Goal: Task Accomplishment & Management: Complete application form

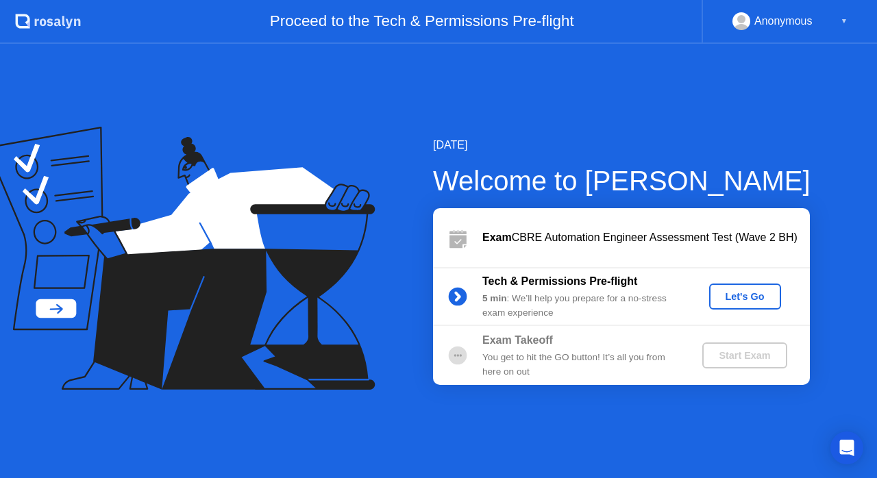
click at [737, 295] on div "Let's Go" at bounding box center [744, 296] width 61 height 11
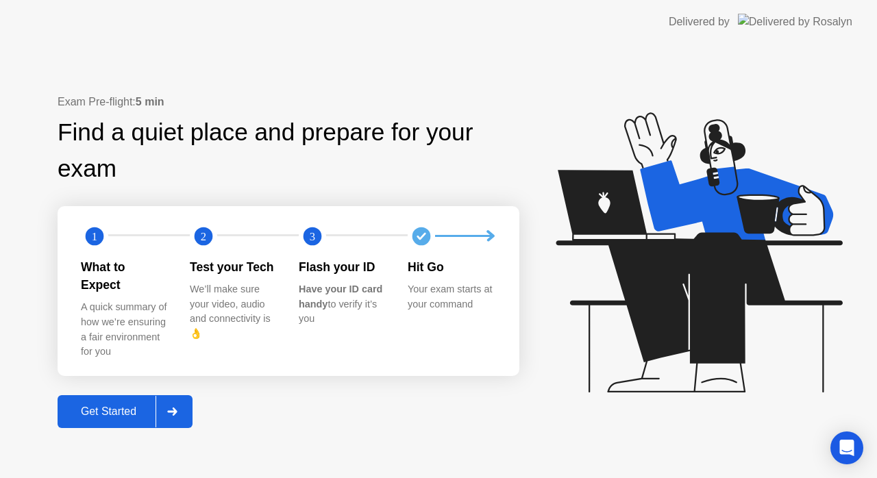
click at [178, 416] on div at bounding box center [171, 412] width 33 height 32
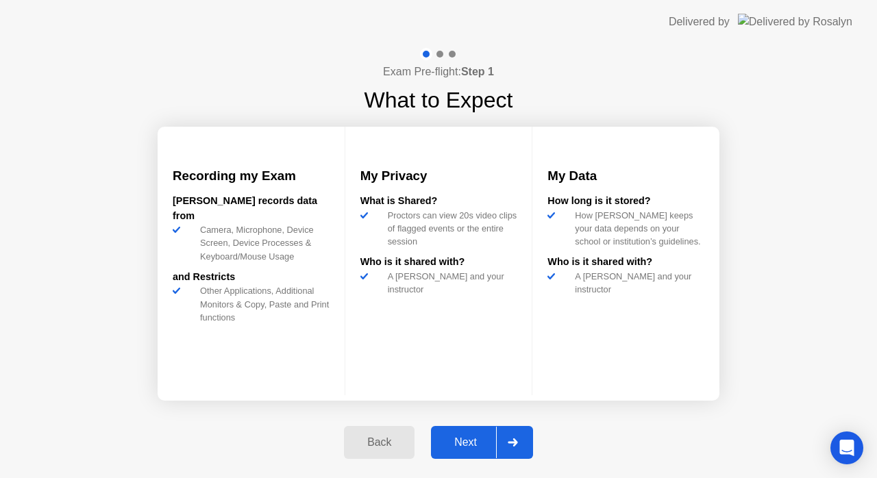
click at [505, 438] on div at bounding box center [512, 443] width 33 height 32
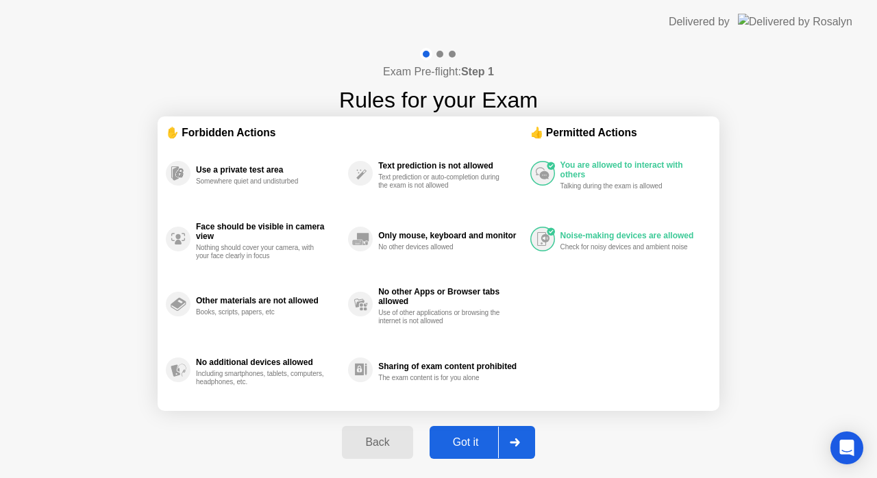
click at [505, 438] on div at bounding box center [514, 443] width 33 height 32
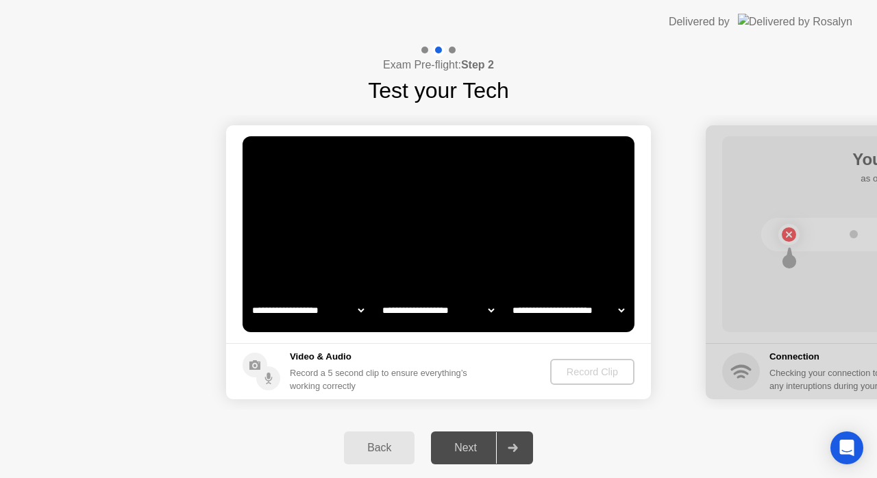
select select "**********"
select select "*******"
click at [830, 457] on body "**********" at bounding box center [438, 239] width 877 height 478
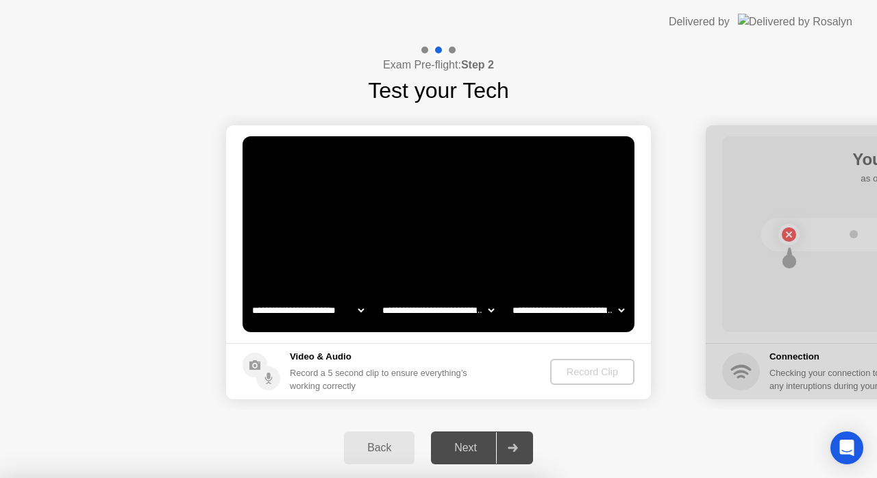
click at [534, 477] on div at bounding box center [438, 478] width 877 height 0
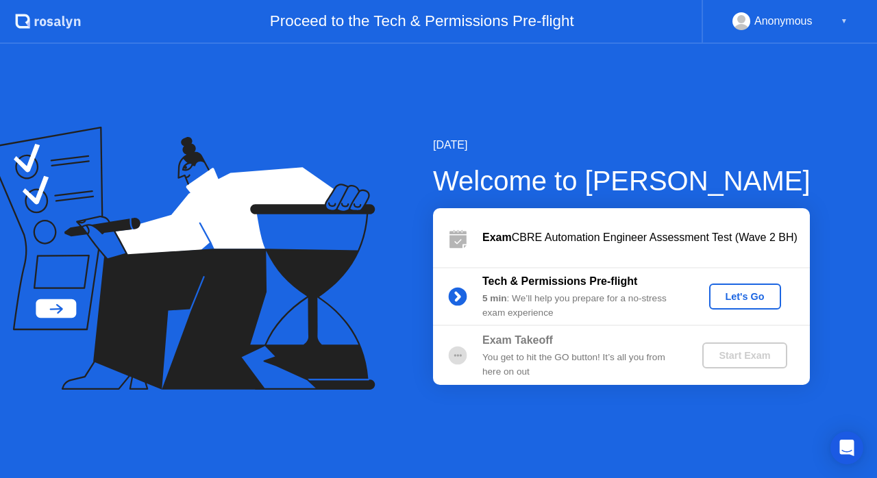
click at [745, 304] on button "Let's Go" at bounding box center [745, 297] width 72 height 26
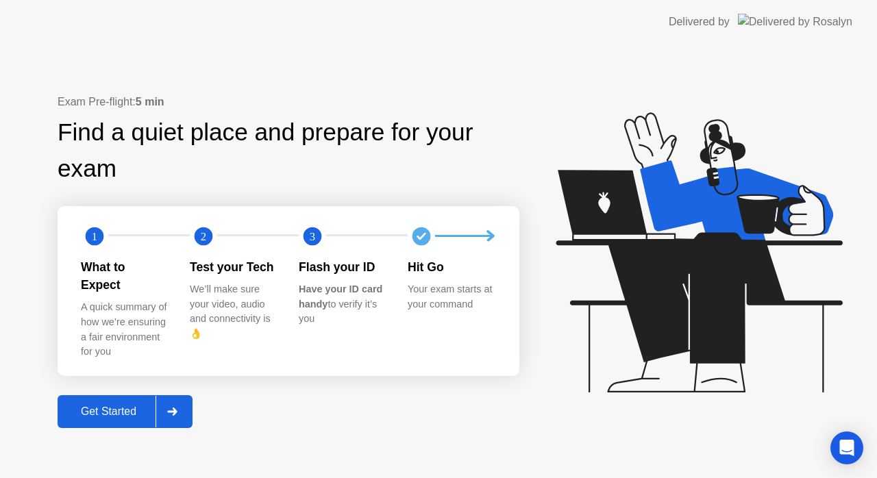
click at [179, 399] on div at bounding box center [171, 412] width 33 height 32
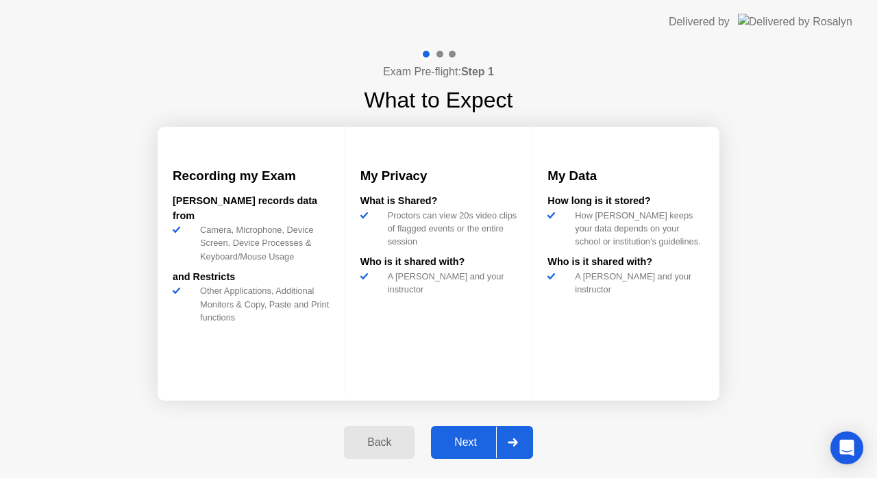
click at [514, 429] on div at bounding box center [512, 443] width 33 height 32
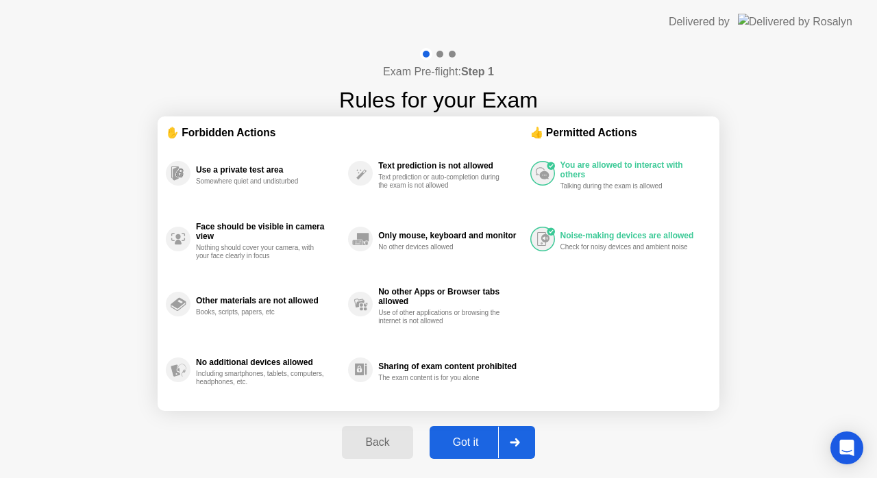
click at [514, 436] on div at bounding box center [514, 443] width 33 height 32
select select "Available cameras"
select select "Available speakers"
select select "Available microphones"
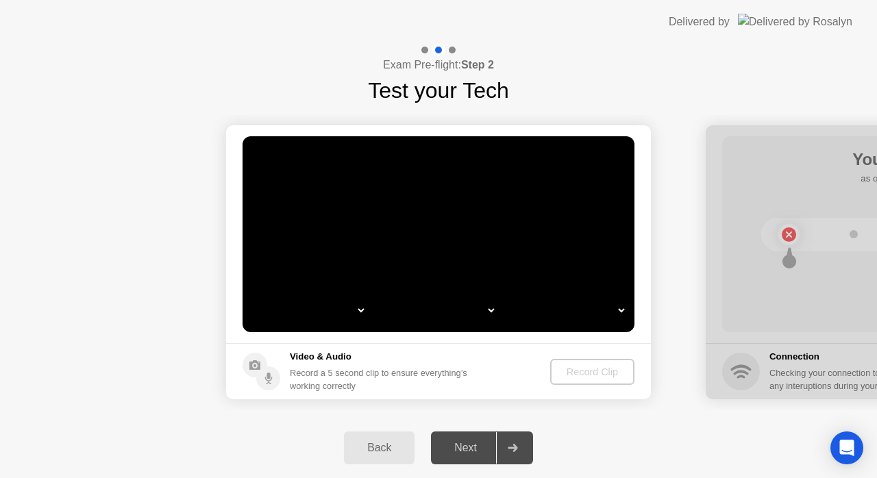
select select "*"
select select "**********"
select select "*******"
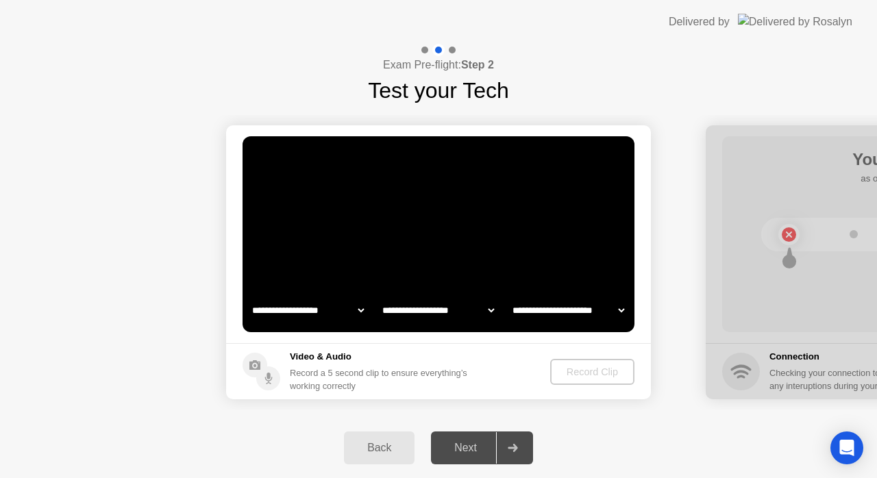
select select "*******"
click at [430, 207] on video at bounding box center [438, 234] width 392 height 196
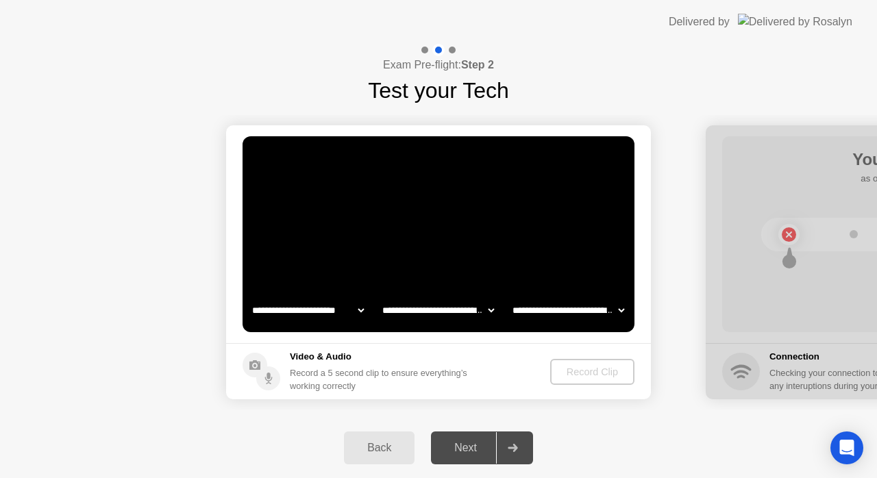
click at [430, 207] on video at bounding box center [438, 234] width 392 height 196
click at [851, 434] on div "Open Intercom Messenger" at bounding box center [847, 448] width 36 height 36
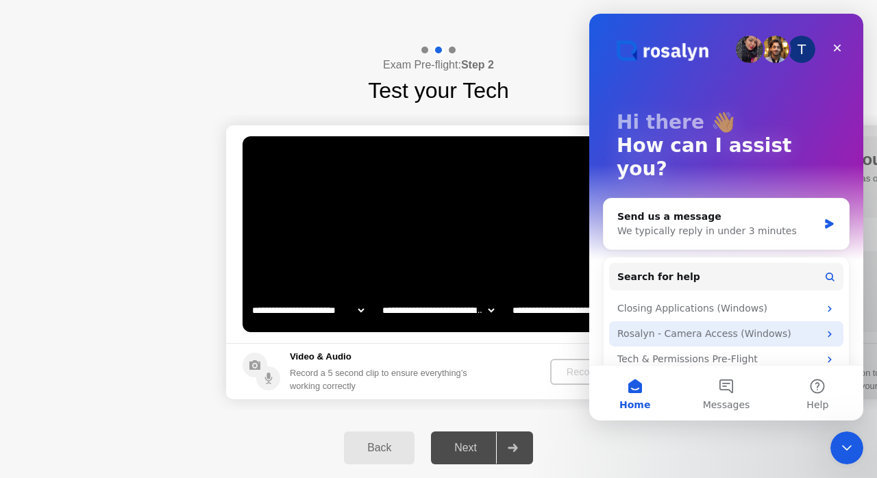
click at [753, 327] on div "Rosalyn - Camera Access (Windows)" at bounding box center [717, 334] width 201 height 14
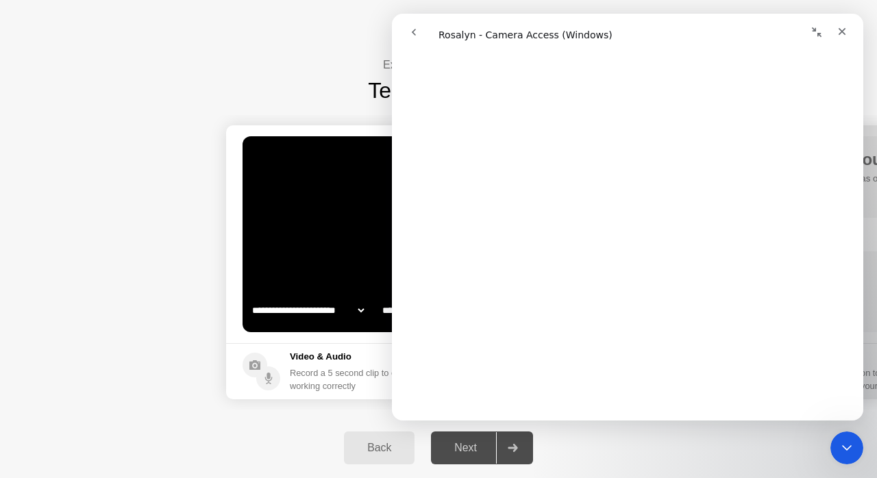
scroll to position [980, 0]
click at [266, 367] on circle at bounding box center [268, 378] width 24 height 24
click at [845, 34] on icon "Close" at bounding box center [842, 32] width 8 height 8
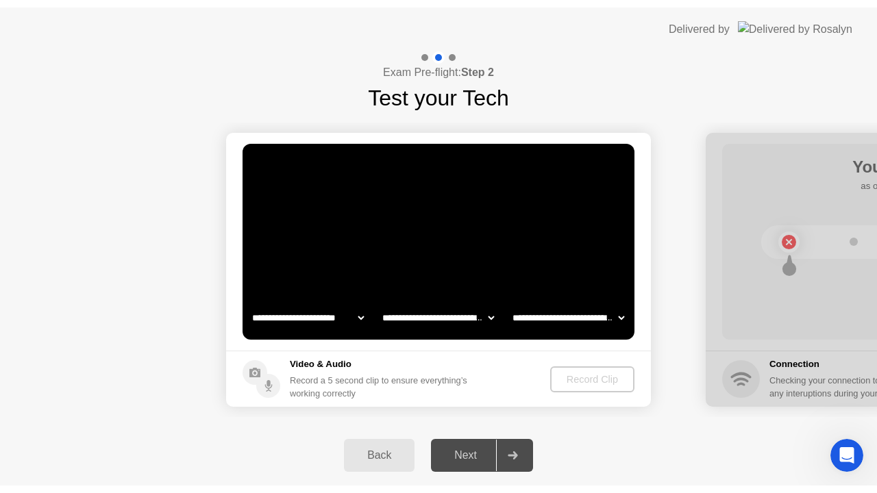
scroll to position [0, 0]
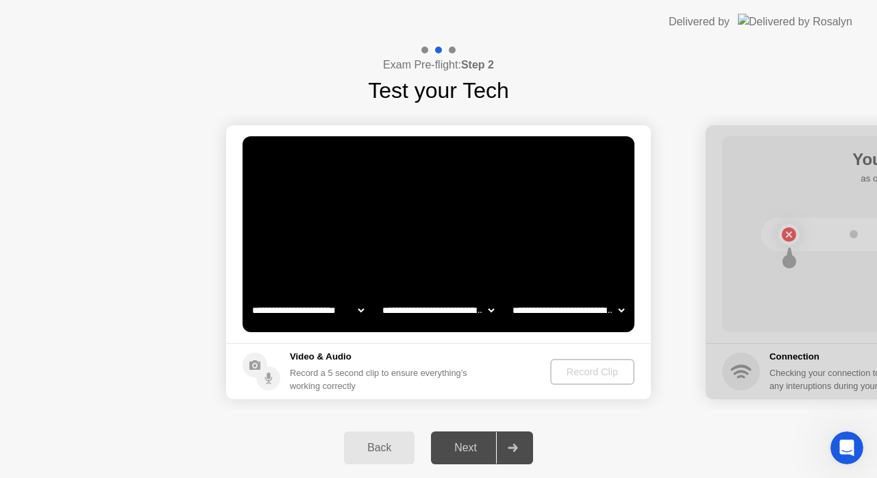
click at [447, 47] on div at bounding box center [439, 50] width 40 height 12
click at [423, 47] on div at bounding box center [424, 50] width 7 height 7
click at [371, 458] on button "Back" at bounding box center [379, 448] width 71 height 33
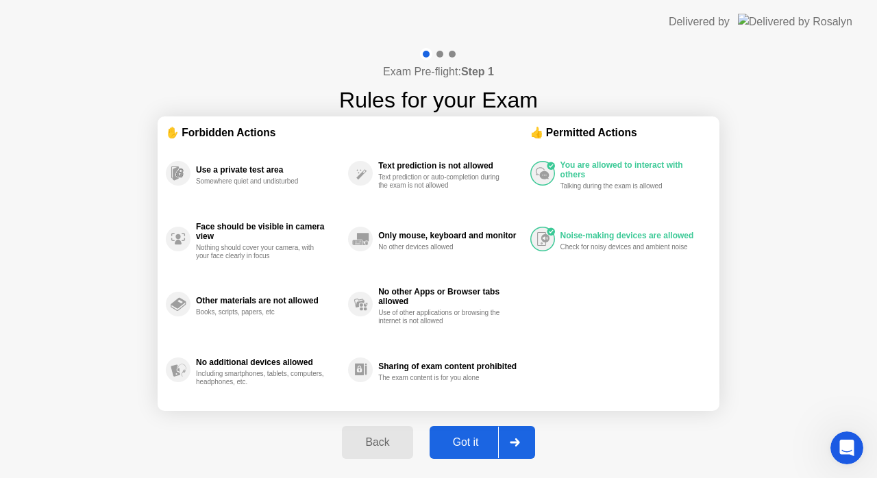
click at [477, 440] on div "Got it" at bounding box center [466, 442] width 64 height 12
select select "**********"
select select "*******"
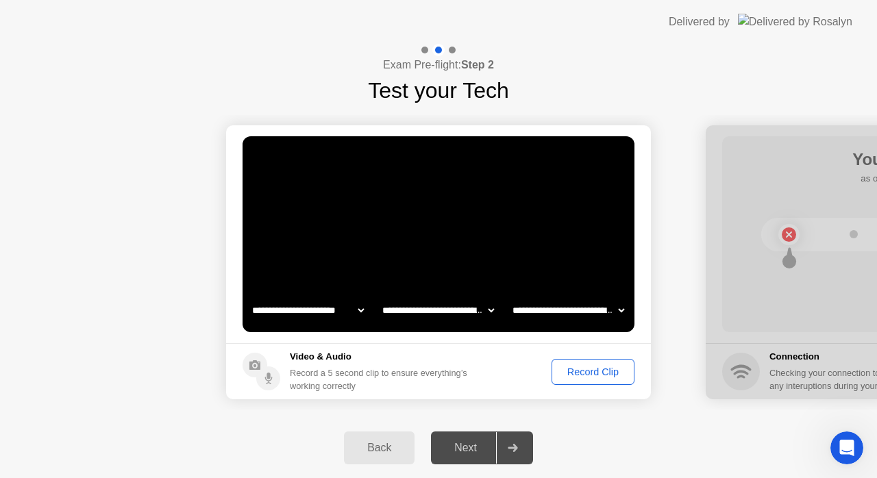
click at [603, 377] on div "Record Clip" at bounding box center [592, 371] width 73 height 11
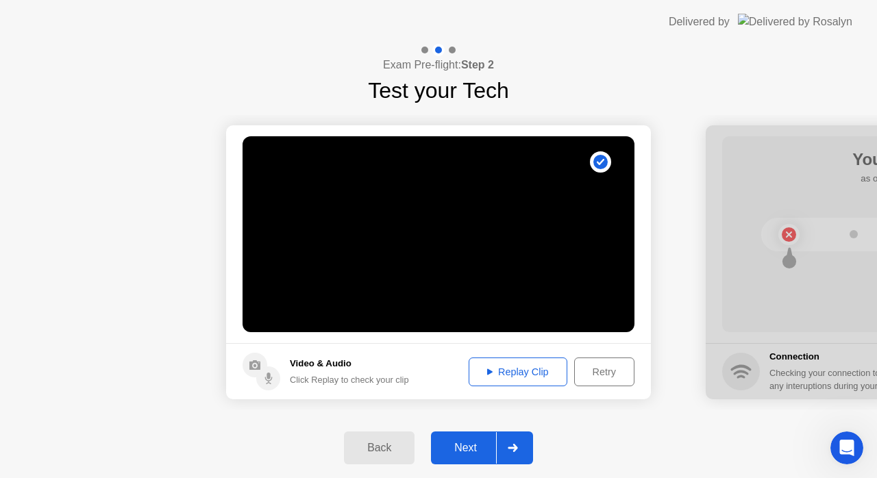
click at [462, 443] on div "Next" at bounding box center [465, 448] width 61 height 12
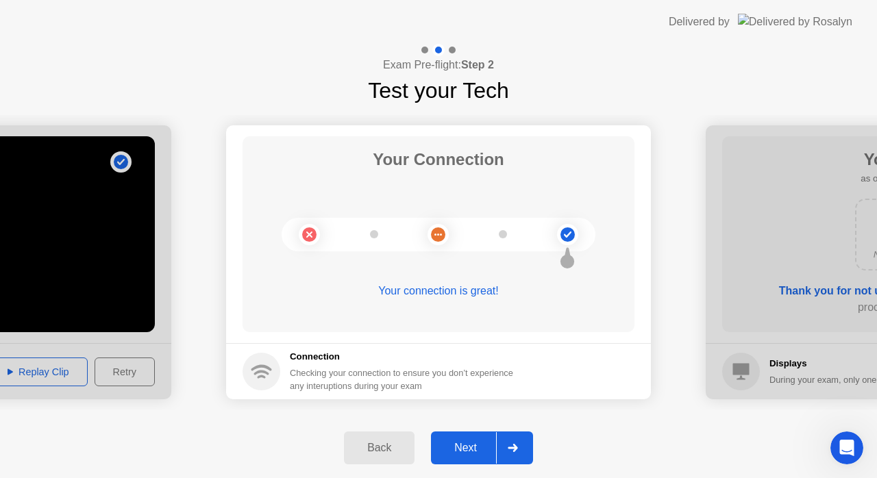
click at [497, 439] on div at bounding box center [512, 448] width 33 height 32
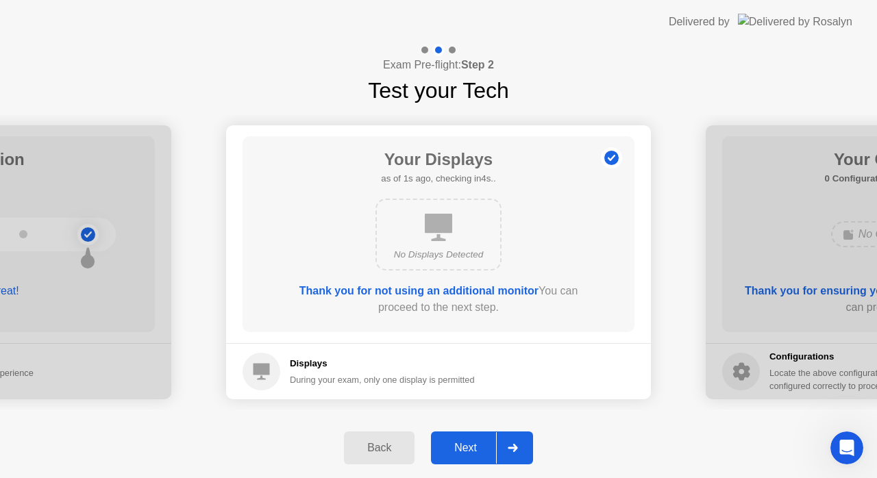
click at [497, 439] on div at bounding box center [512, 448] width 33 height 32
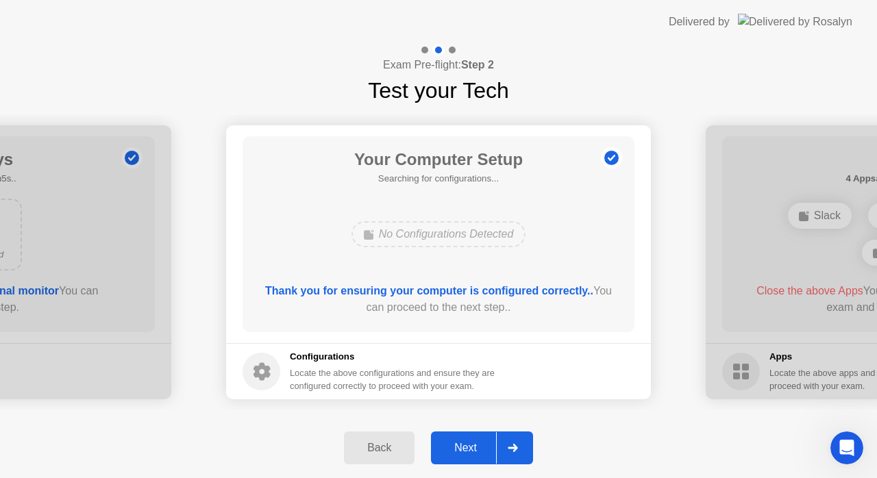
click at [497, 439] on div at bounding box center [512, 448] width 33 height 32
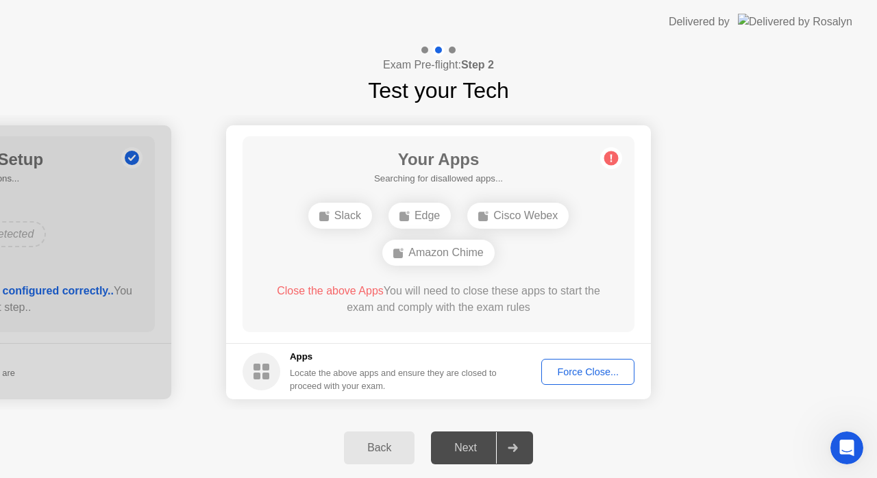
click at [497, 439] on div at bounding box center [512, 448] width 33 height 32
click at [601, 375] on div "Force Close..." at bounding box center [588, 371] width 84 height 11
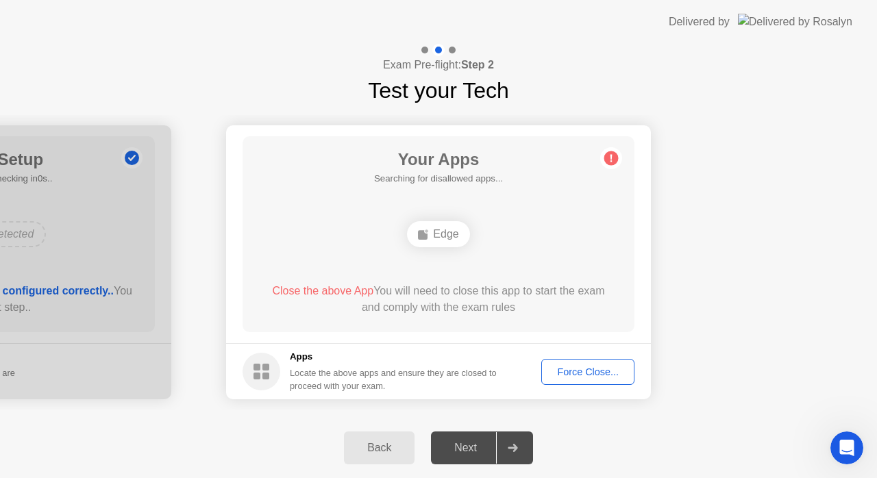
click at [558, 366] on div "Force Close..." at bounding box center [588, 371] width 84 height 11
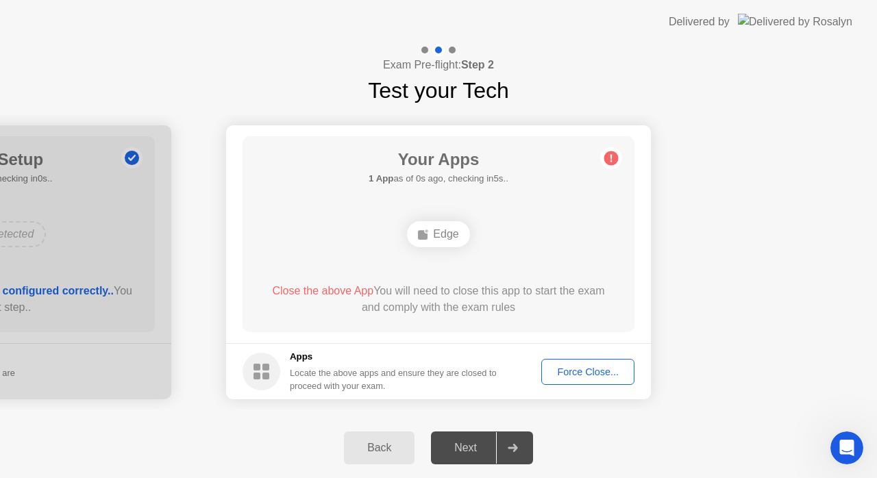
click at [612, 158] on circle at bounding box center [611, 158] width 14 height 14
click at [576, 371] on div "Force Close..." at bounding box center [588, 371] width 84 height 11
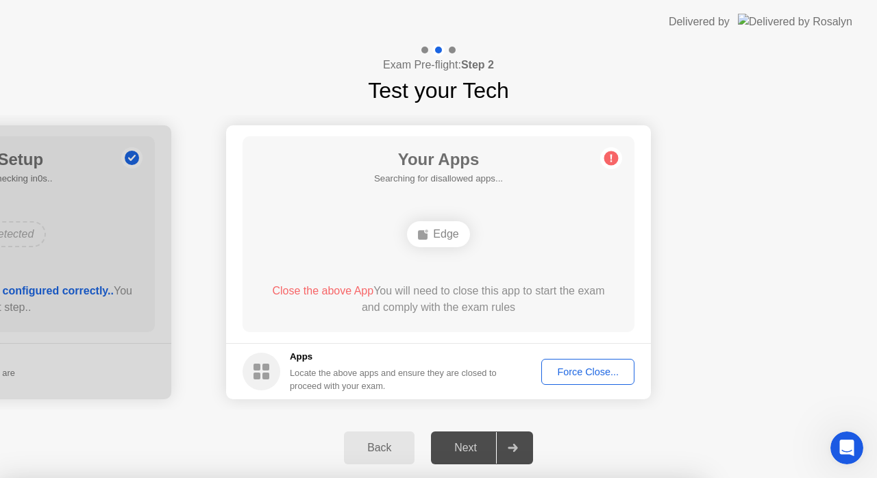
click at [576, 477] on div at bounding box center [438, 478] width 877 height 0
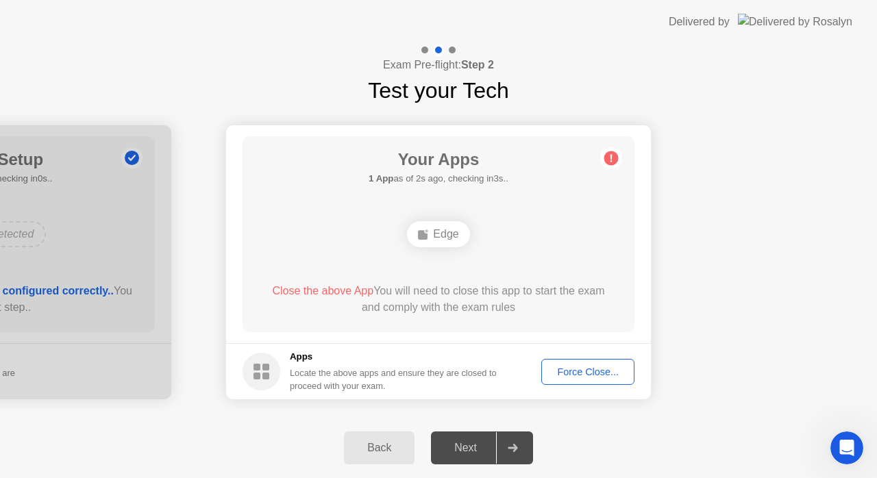
click at [553, 366] on div "Force Close..." at bounding box center [588, 371] width 84 height 11
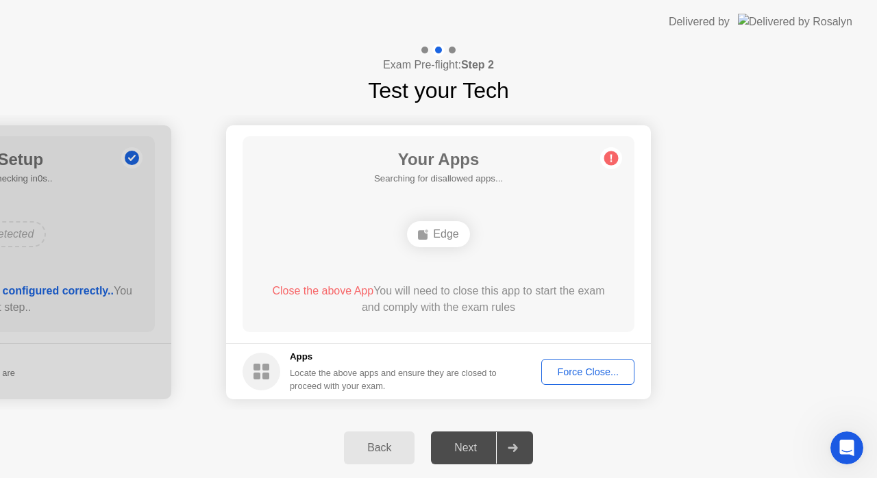
click at [291, 293] on span "Close the above App" at bounding box center [322, 291] width 101 height 12
click at [621, 367] on div "Force Close..." at bounding box center [588, 371] width 84 height 11
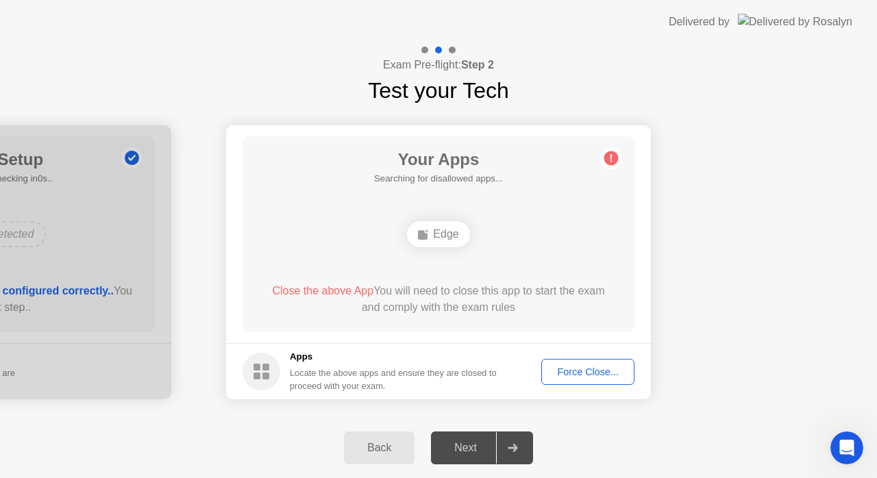
click at [377, 449] on div "Back" at bounding box center [379, 448] width 62 height 12
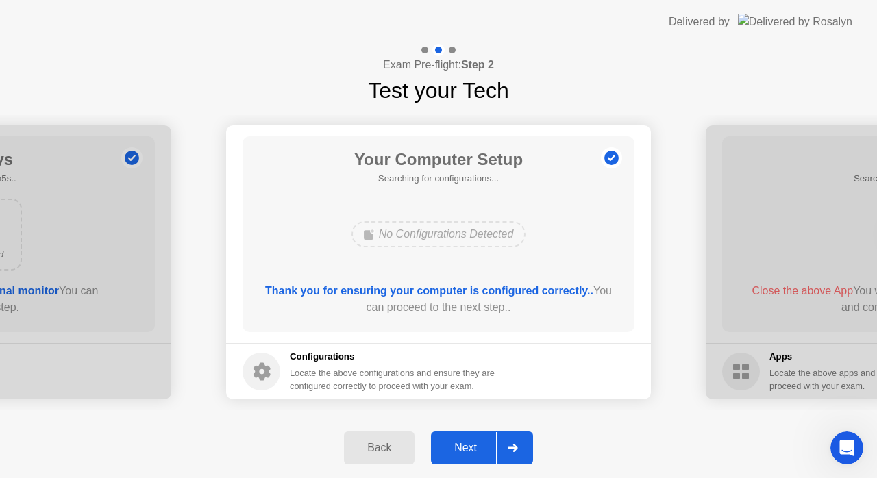
click at [471, 458] on button "Next" at bounding box center [482, 448] width 102 height 33
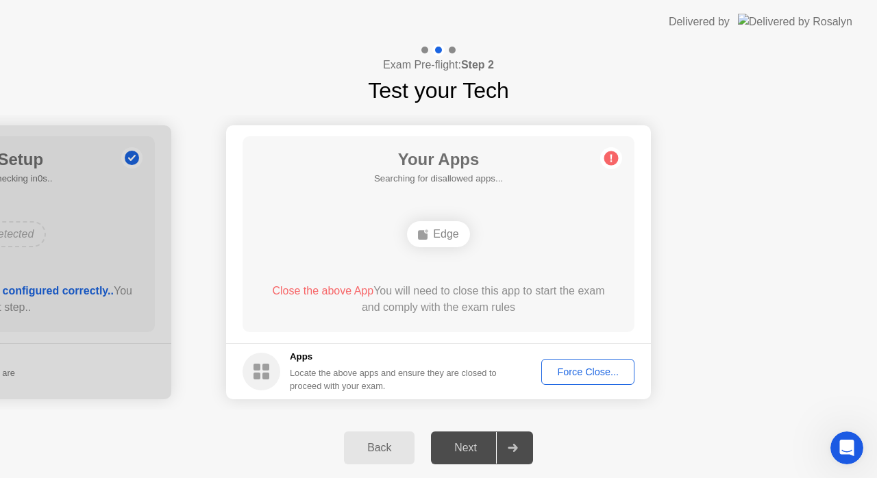
click at [592, 388] on footer "Apps Locate the above apps and ensure they are closed to proceed with your exam…" at bounding box center [438, 371] width 425 height 56
click at [593, 366] on div "Force Close..." at bounding box center [588, 371] width 84 height 11
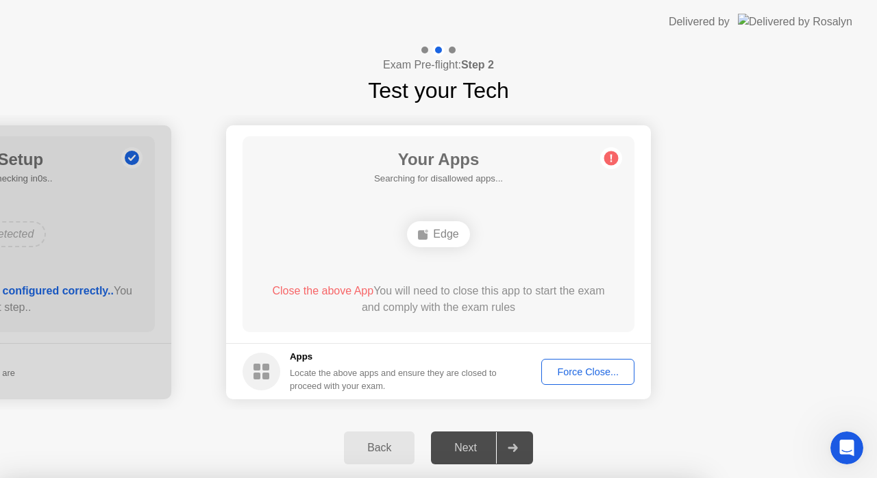
click at [593, 477] on div at bounding box center [438, 478] width 877 height 0
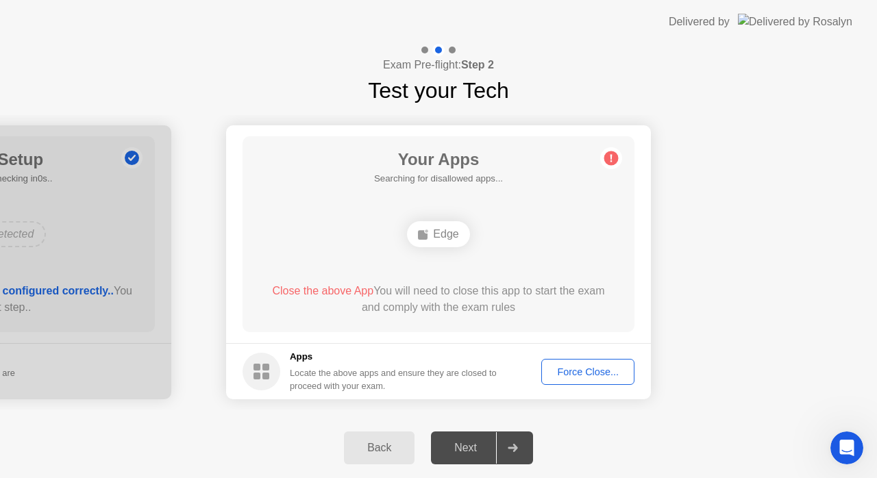
click at [582, 371] on div "Force Close..." at bounding box center [588, 371] width 84 height 11
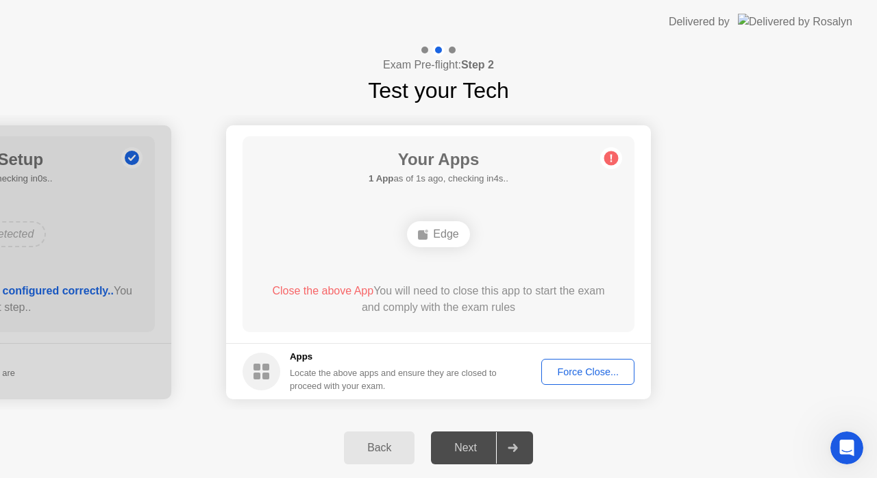
click at [447, 242] on div "Edge" at bounding box center [438, 234] width 62 height 26
click at [588, 370] on div "Force Close..." at bounding box center [588, 371] width 84 height 11
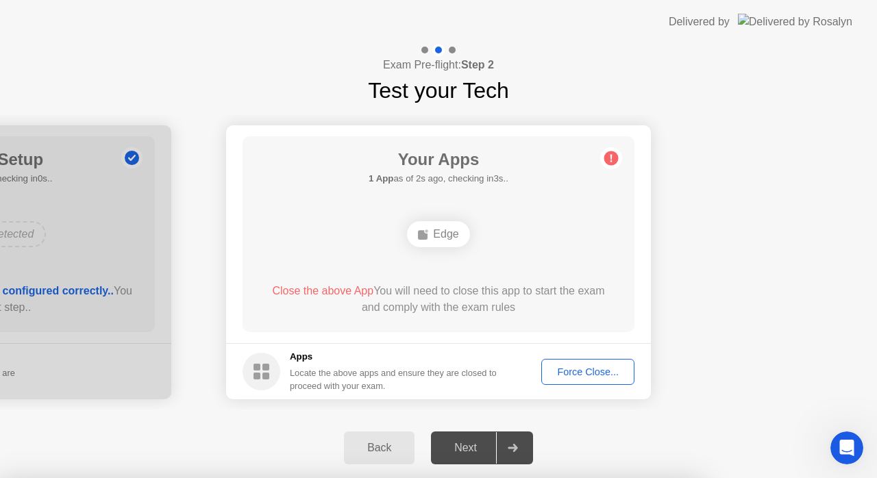
click at [588, 477] on div at bounding box center [438, 478] width 877 height 0
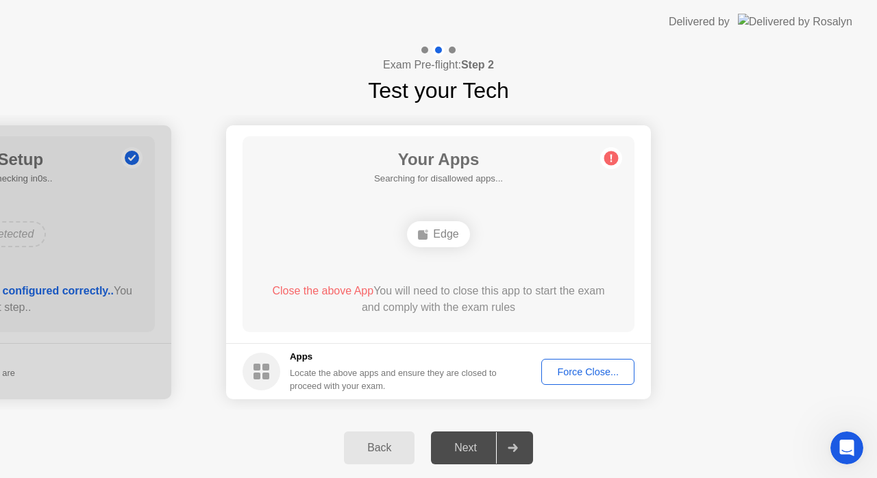
click at [592, 379] on button "Force Close..." at bounding box center [587, 372] width 93 height 26
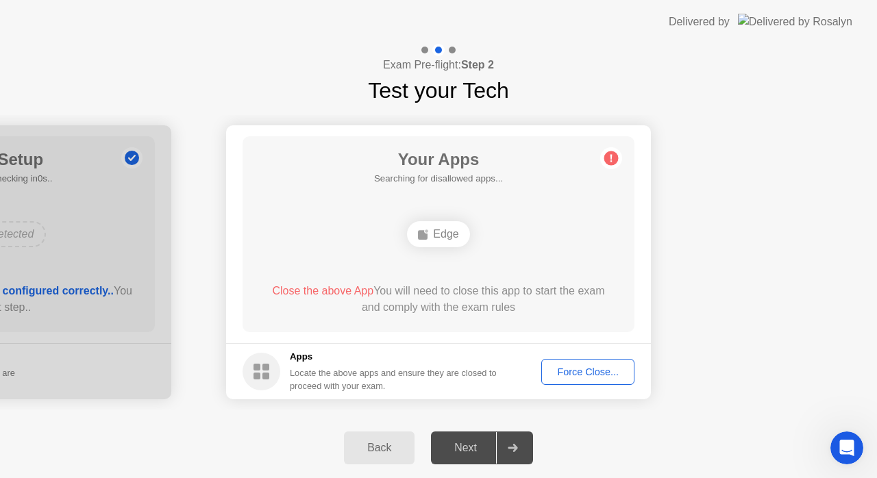
click at [575, 369] on div "Force Close..." at bounding box center [588, 371] width 84 height 11
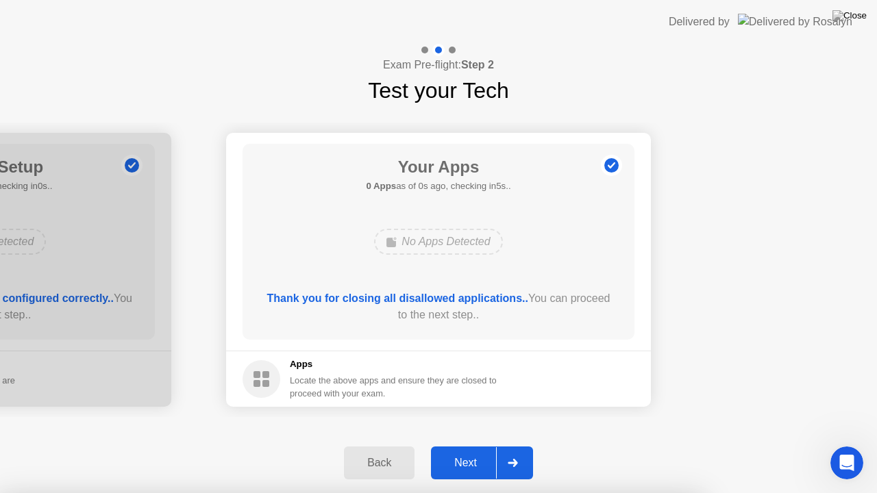
click at [473, 462] on div "Next" at bounding box center [465, 463] width 61 height 12
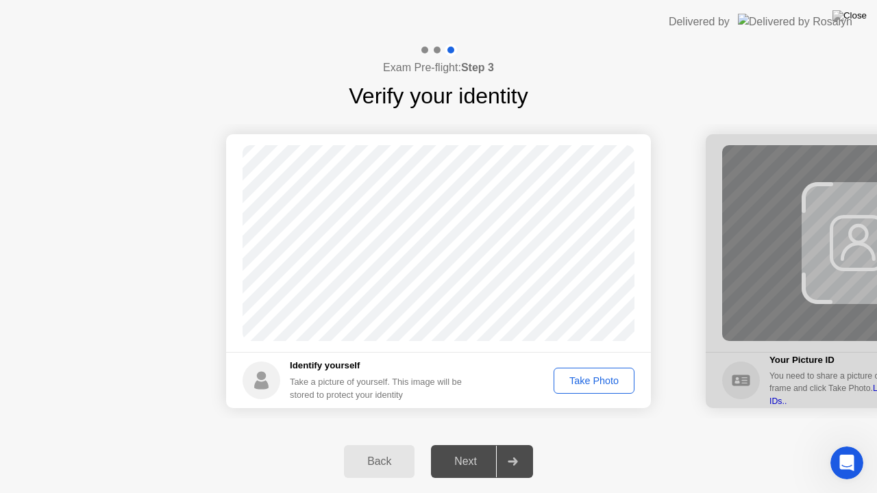
click at [607, 381] on div "Take Photo" at bounding box center [593, 380] width 71 height 11
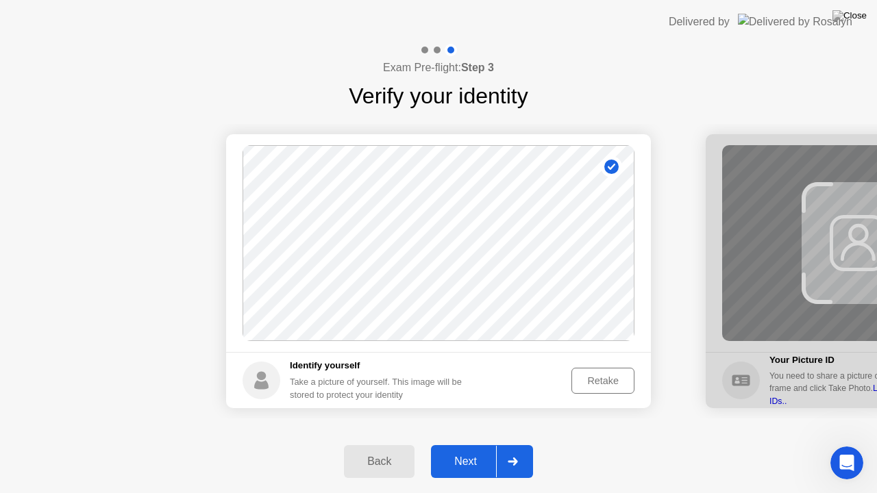
click at [458, 456] on div "Next" at bounding box center [465, 462] width 61 height 12
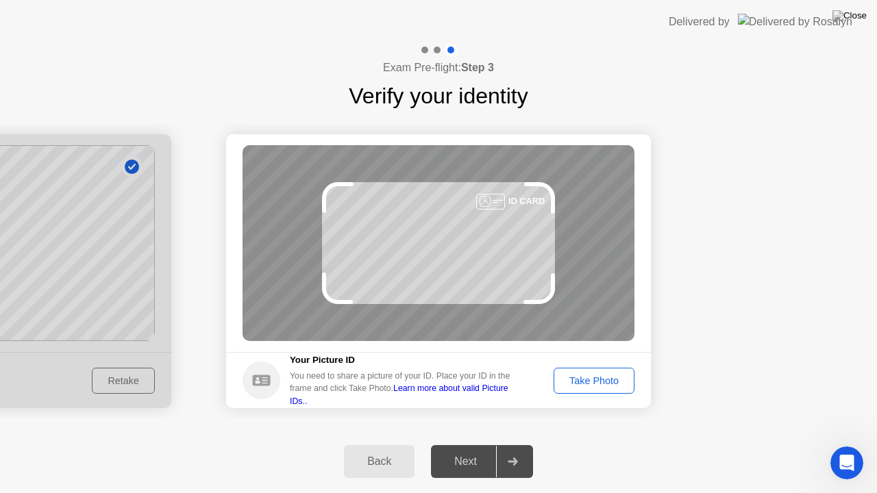
click at [594, 378] on div "Take Photo" at bounding box center [593, 380] width 71 height 11
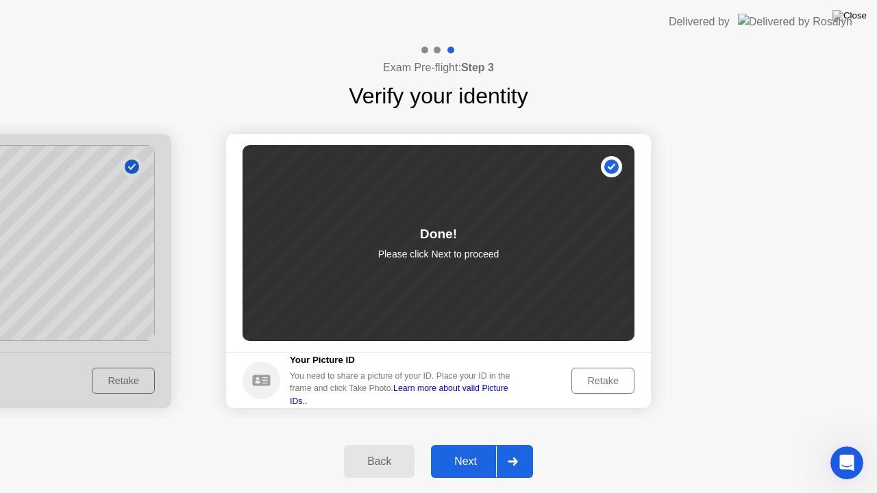
drag, startPoint x: 462, startPoint y: 444, endPoint x: 459, endPoint y: 489, distance: 45.3
click at [459, 477] on div "Back Next" at bounding box center [438, 461] width 877 height 63
click at [458, 474] on button "Next" at bounding box center [482, 461] width 102 height 33
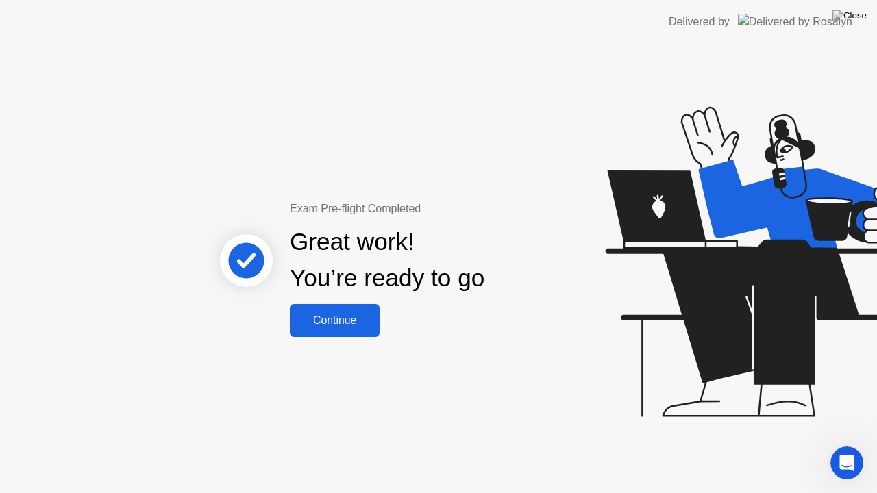
click at [334, 314] on div "Continue" at bounding box center [335, 320] width 82 height 12
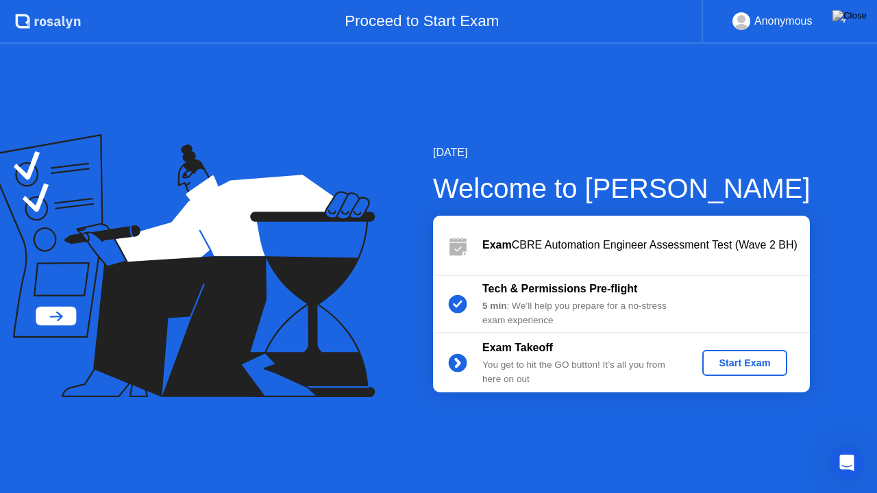
click at [745, 358] on div "Start Exam" at bounding box center [744, 363] width 73 height 11
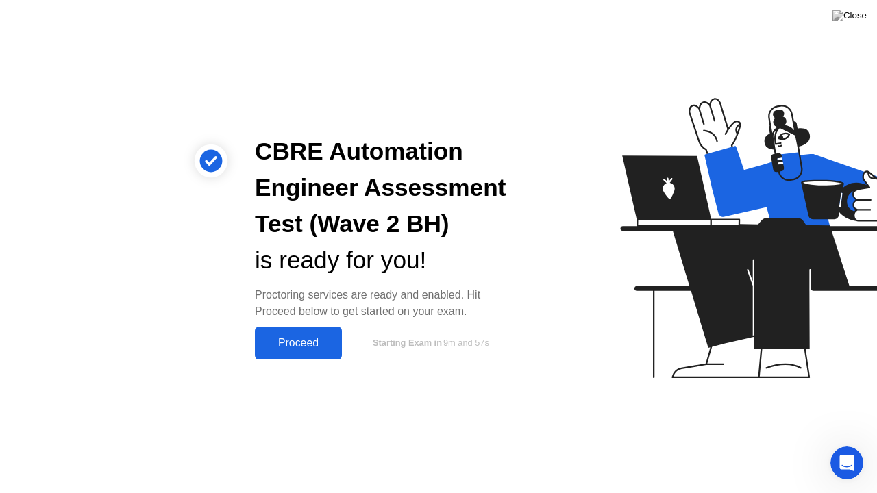
click at [271, 358] on button "Proceed" at bounding box center [298, 343] width 87 height 33
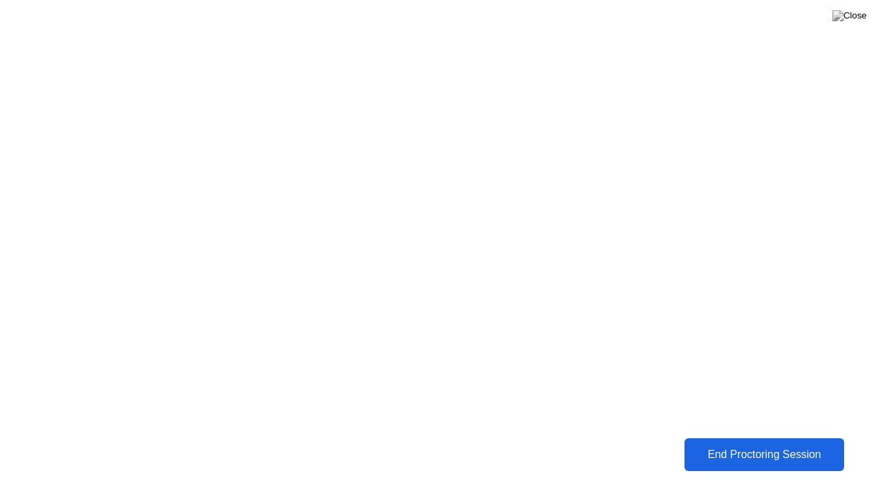
click at [745, 456] on div "End Proctoring Session" at bounding box center [764, 455] width 152 height 12
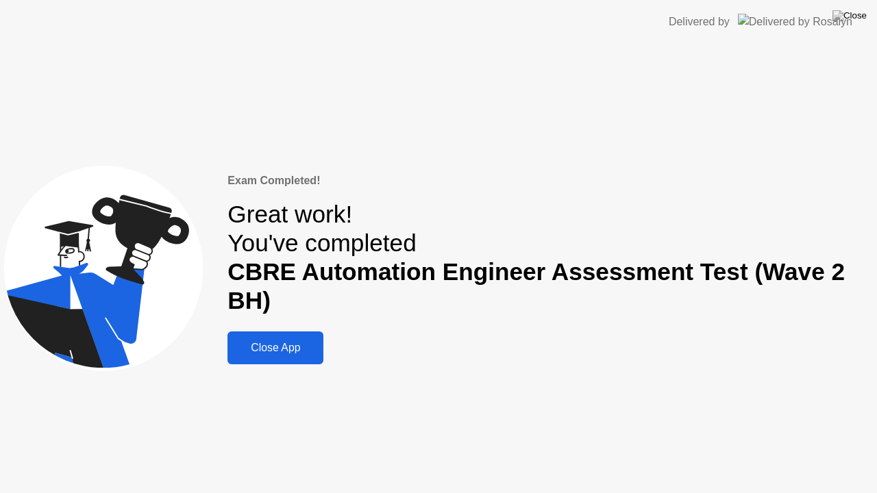
click at [299, 348] on div "Close App" at bounding box center [276, 348] width 88 height 12
